Goal: Information Seeking & Learning: Learn about a topic

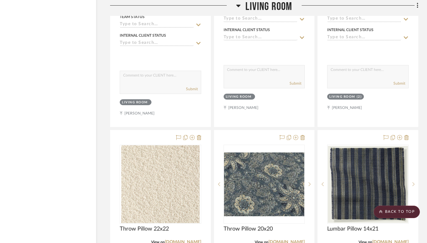
scroll to position [6337, 21]
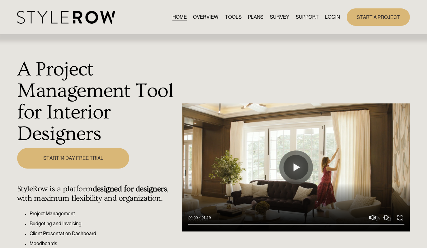
click at [309, 14] on link "LOGIN" at bounding box center [332, 17] width 15 height 8
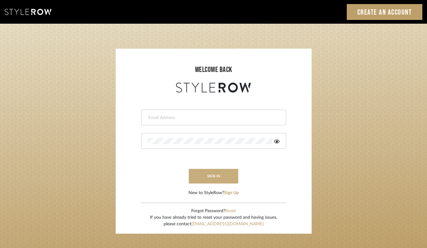
type input "felicia@onyxandoakinteriors.com"
click at [194, 179] on button "sign in" at bounding box center [214, 176] width 50 height 15
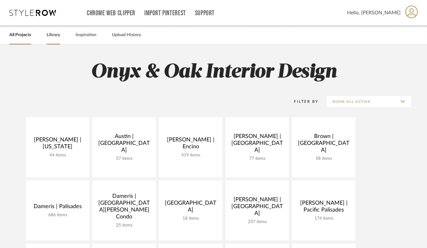
click at [57, 35] on link "Library" at bounding box center [53, 35] width 13 height 8
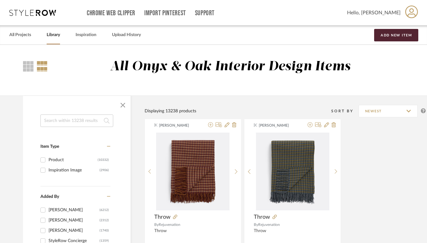
click at [66, 121] on input at bounding box center [76, 120] width 73 height 12
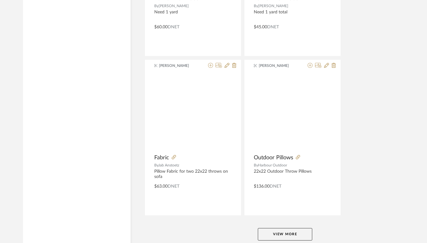
scroll to position [2821, 0]
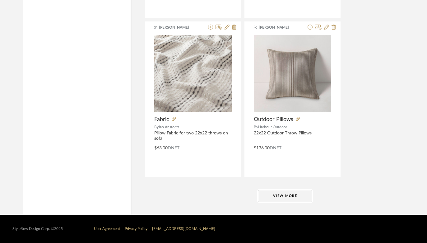
type input "throw"
click at [287, 195] on button "View More" at bounding box center [285, 196] width 54 height 12
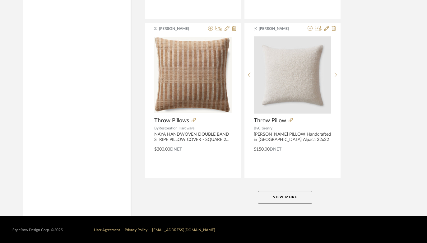
scroll to position [5686, 0]
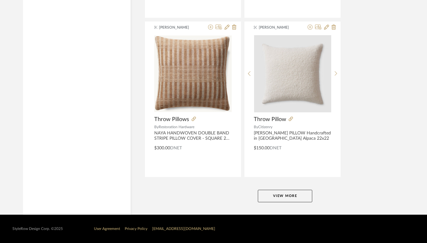
click at [289, 199] on button "View More" at bounding box center [285, 196] width 54 height 12
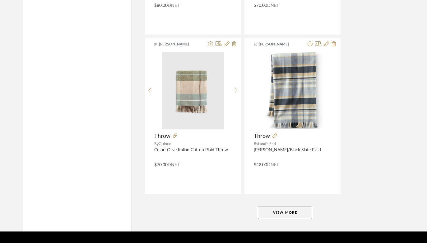
scroll to position [8536, 0]
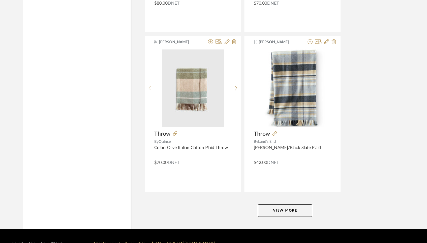
click at [294, 211] on button "View More" at bounding box center [285, 210] width 54 height 12
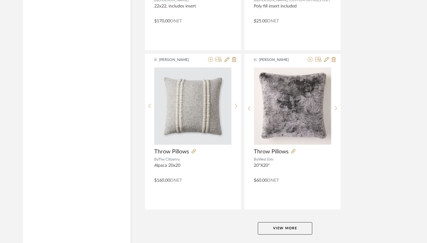
scroll to position [11415, 0]
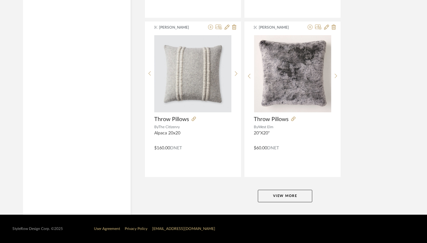
click at [291, 197] on button "View More" at bounding box center [285, 196] width 54 height 12
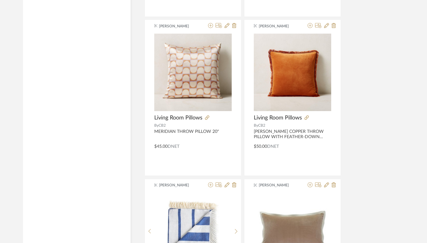
scroll to position [14280, 0]
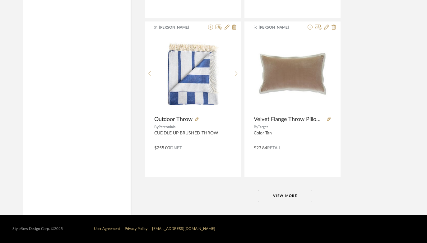
click at [287, 194] on button "View More" at bounding box center [285, 196] width 54 height 12
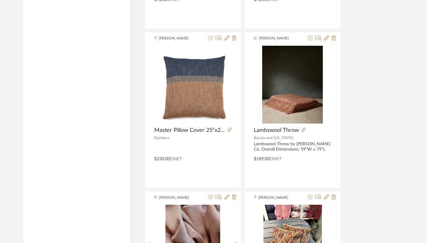
scroll to position [15559, 0]
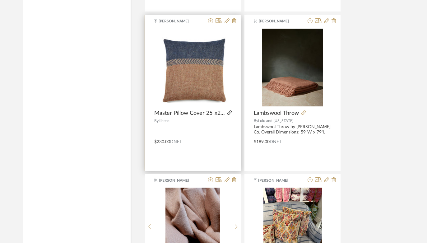
click at [231, 113] on icon at bounding box center [229, 112] width 4 height 4
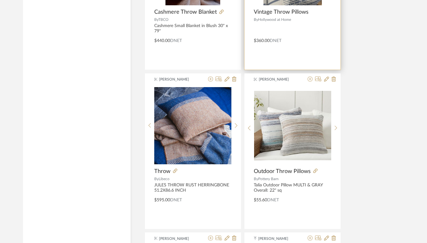
scroll to position [15820, 0]
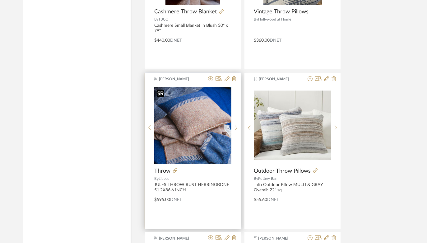
click at [211, 141] on img "0" at bounding box center [192, 125] width 77 height 77
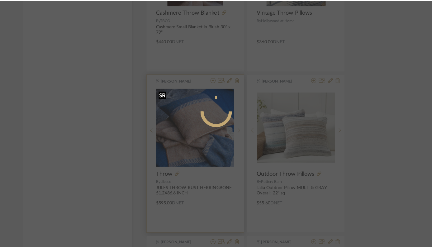
scroll to position [0, 0]
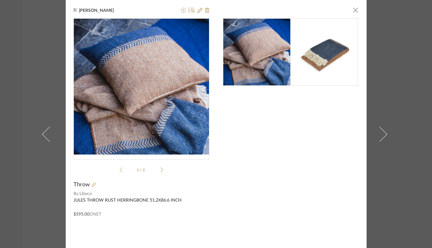
click at [91, 186] on icon at bounding box center [93, 184] width 4 height 4
click at [356, 9] on span "button" at bounding box center [355, 10] width 12 height 12
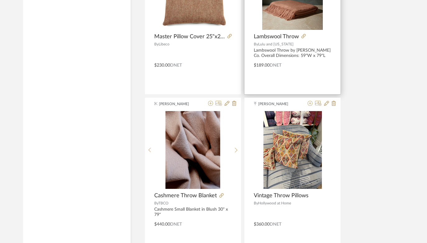
scroll to position [15690, 0]
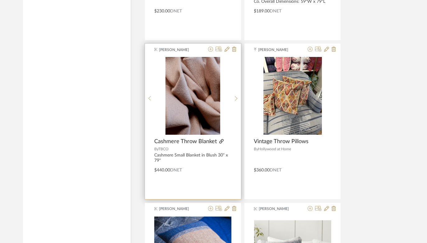
click at [221, 140] on icon at bounding box center [221, 141] width 4 height 4
